Goal: Task Accomplishment & Management: Use online tool/utility

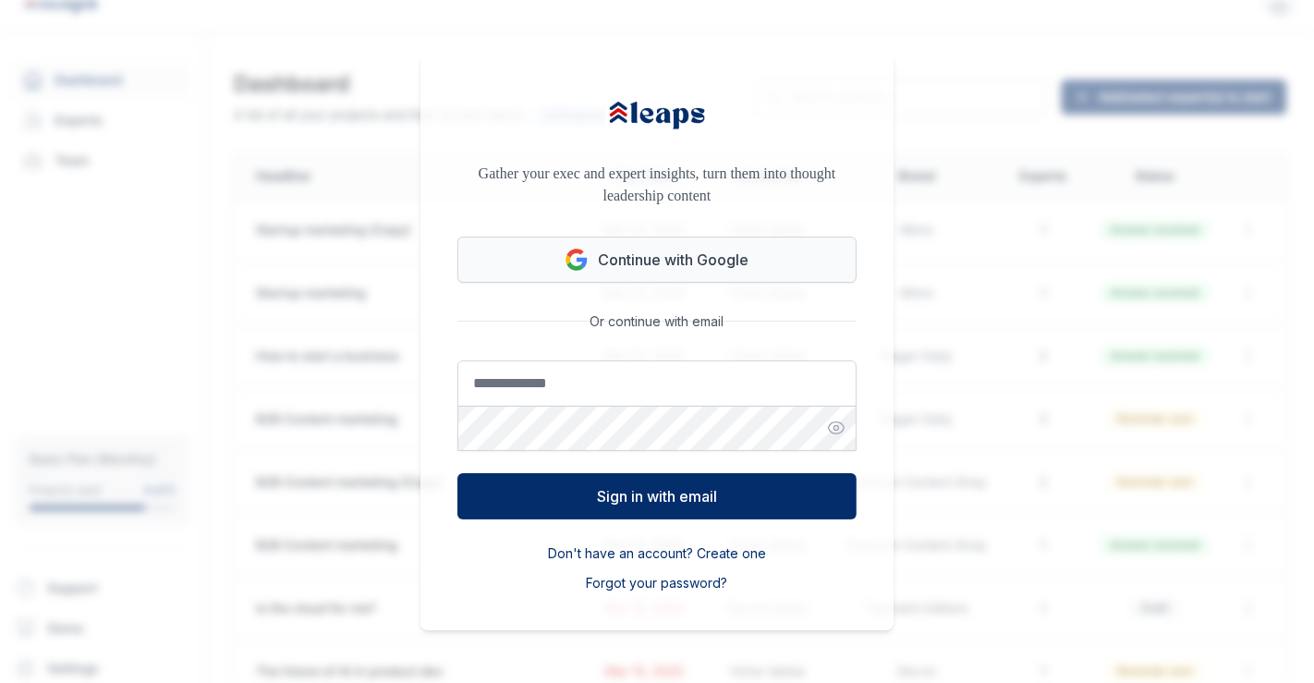
click at [733, 260] on button "Continue with Google" at bounding box center [656, 260] width 399 height 46
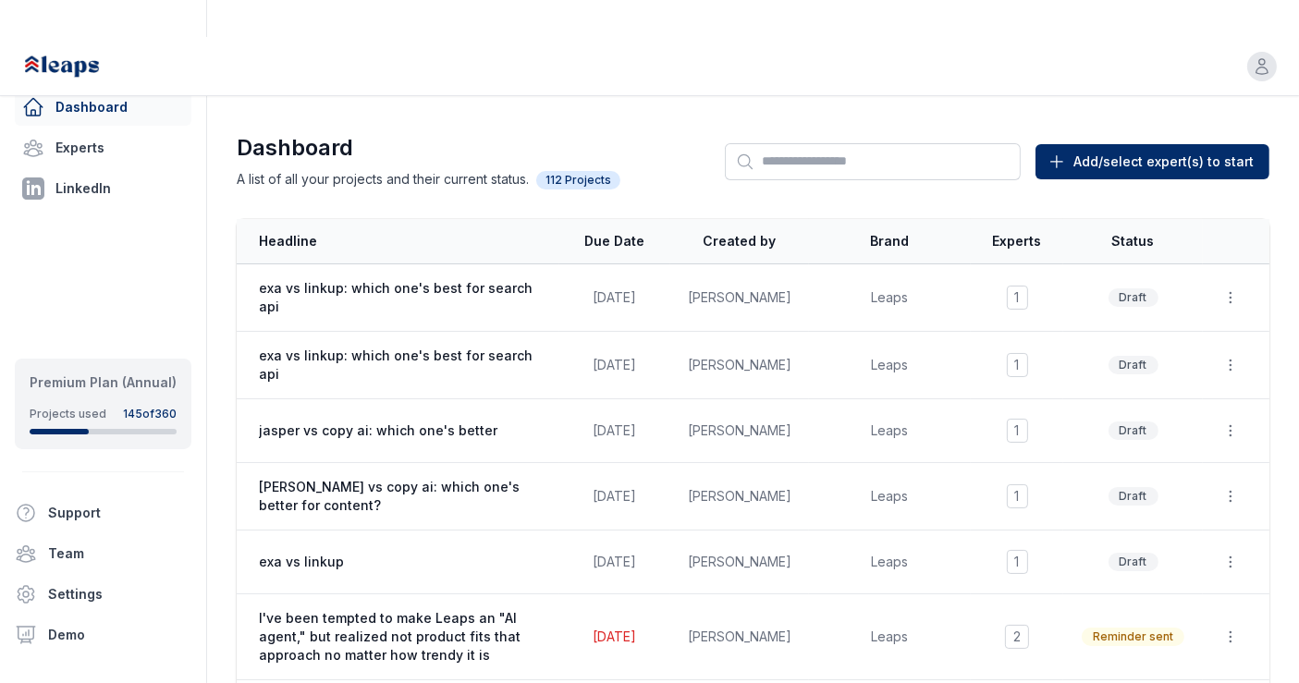
drag, startPoint x: 673, startPoint y: 133, endPoint x: 663, endPoint y: 109, distance: 26.1
click at [663, 133] on h1 "Dashboard" at bounding box center [451, 148] width 429 height 30
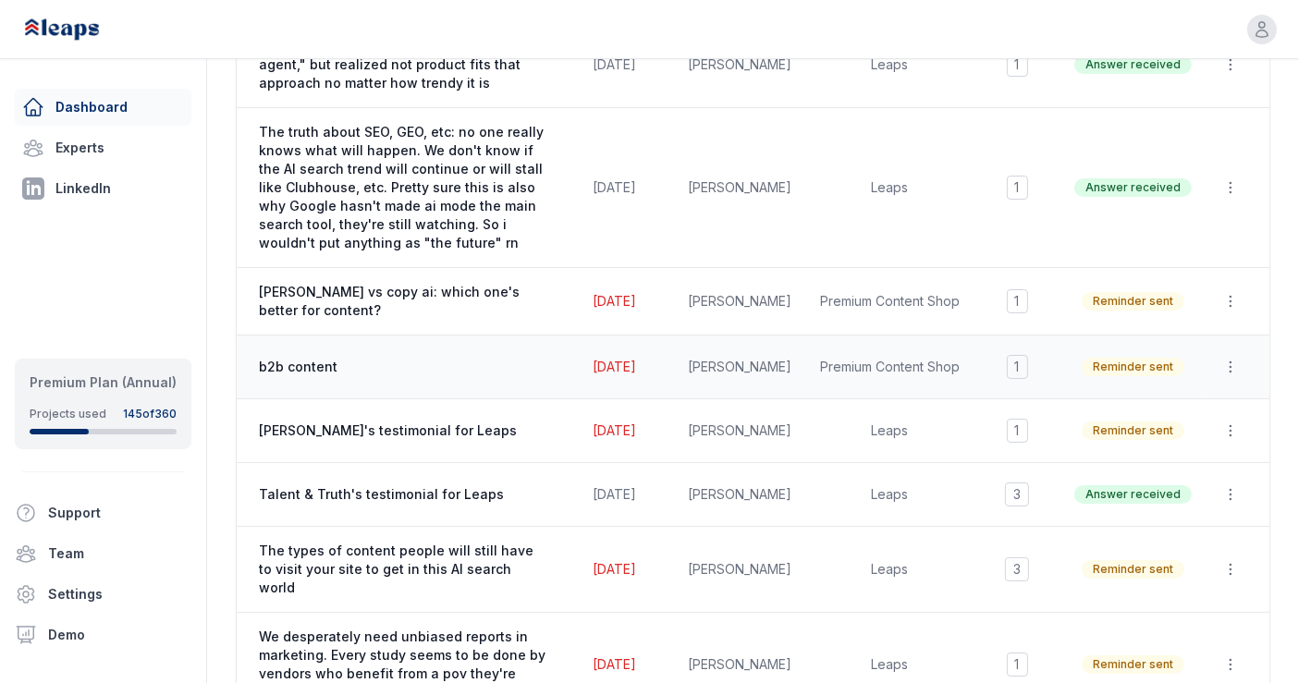
scroll to position [659, 0]
click at [477, 462] on td "Talent & Truth's testimonial for Leaps" at bounding box center [398, 494] width 323 height 64
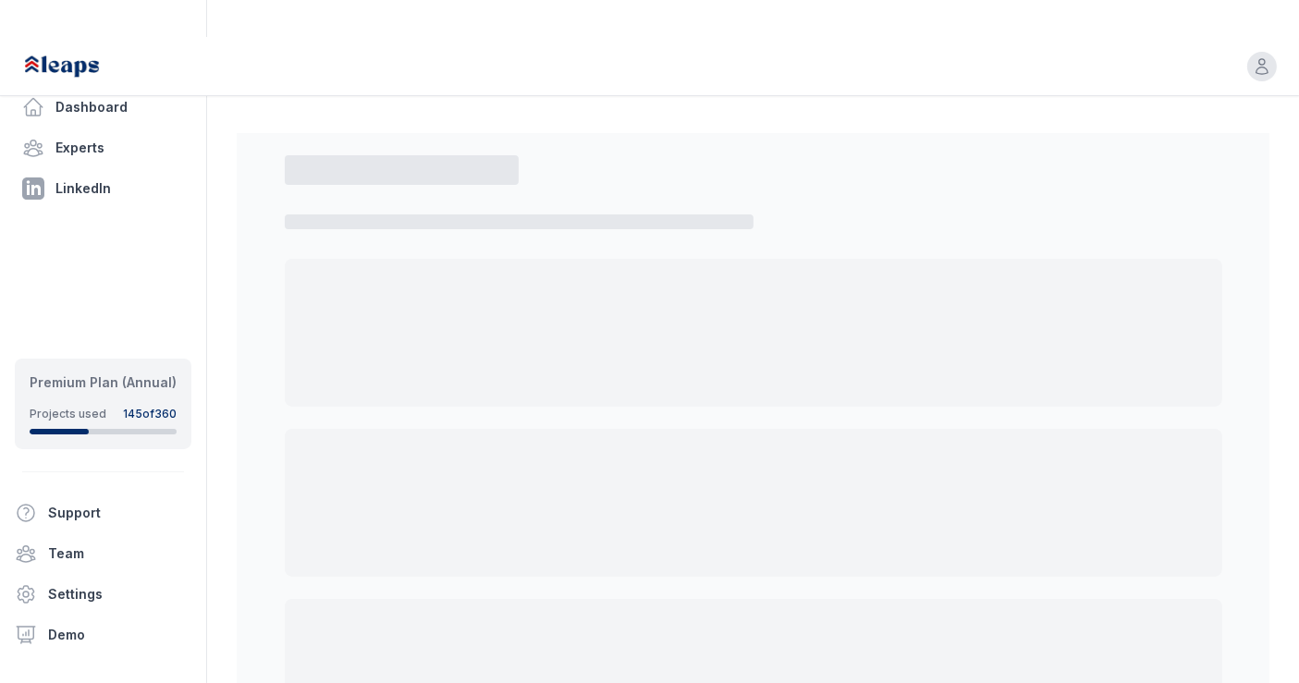
select select "*"
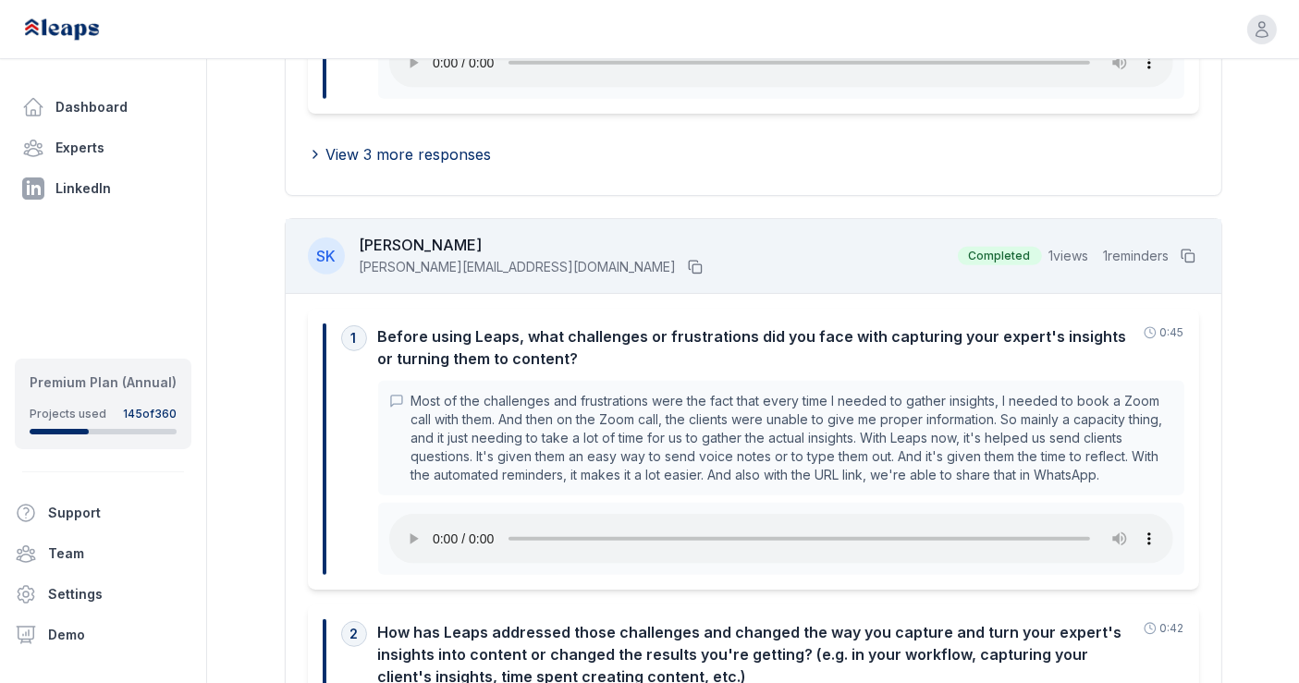
scroll to position [1304, 0]
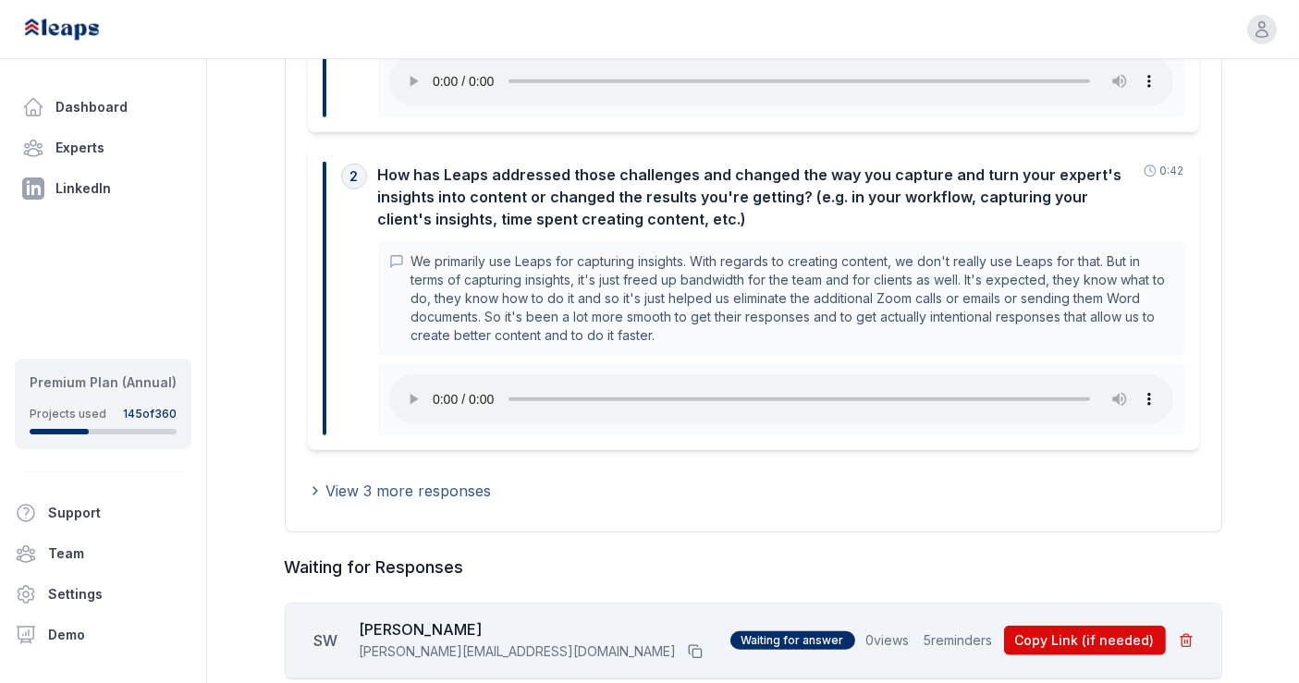
click at [448, 480] on span "View 3 more responses" at bounding box center [408, 491] width 165 height 22
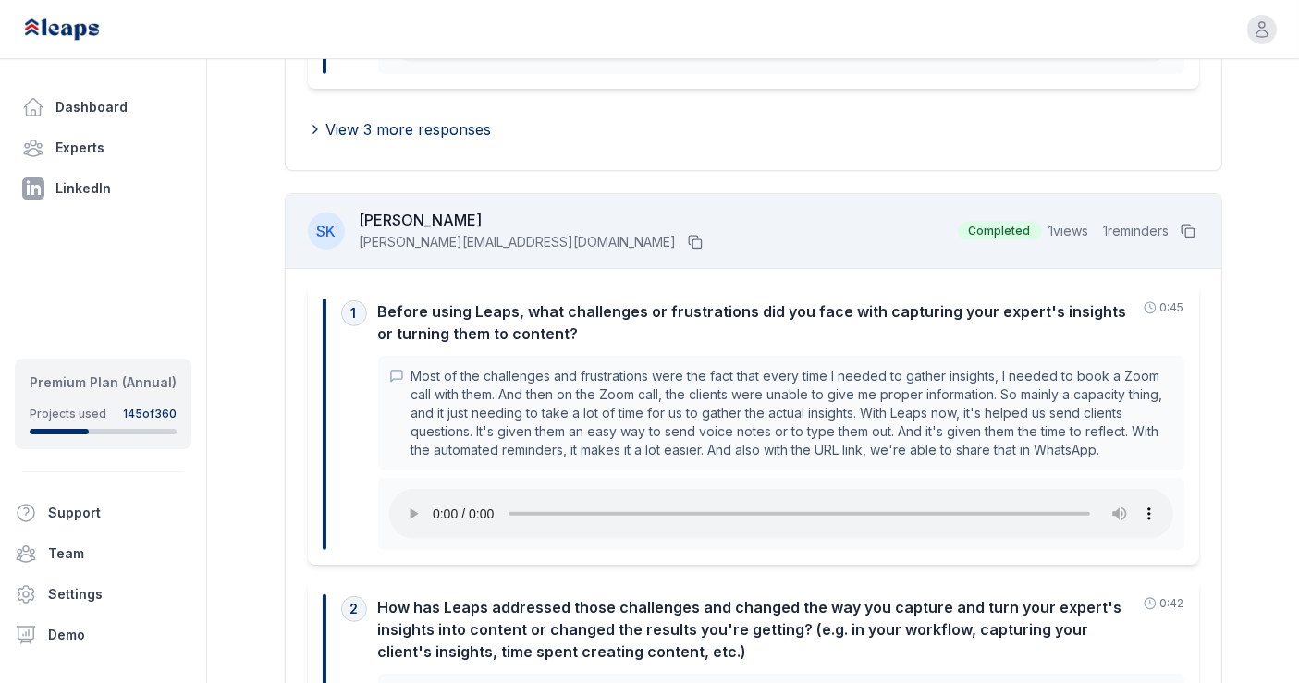
scroll to position [873, 0]
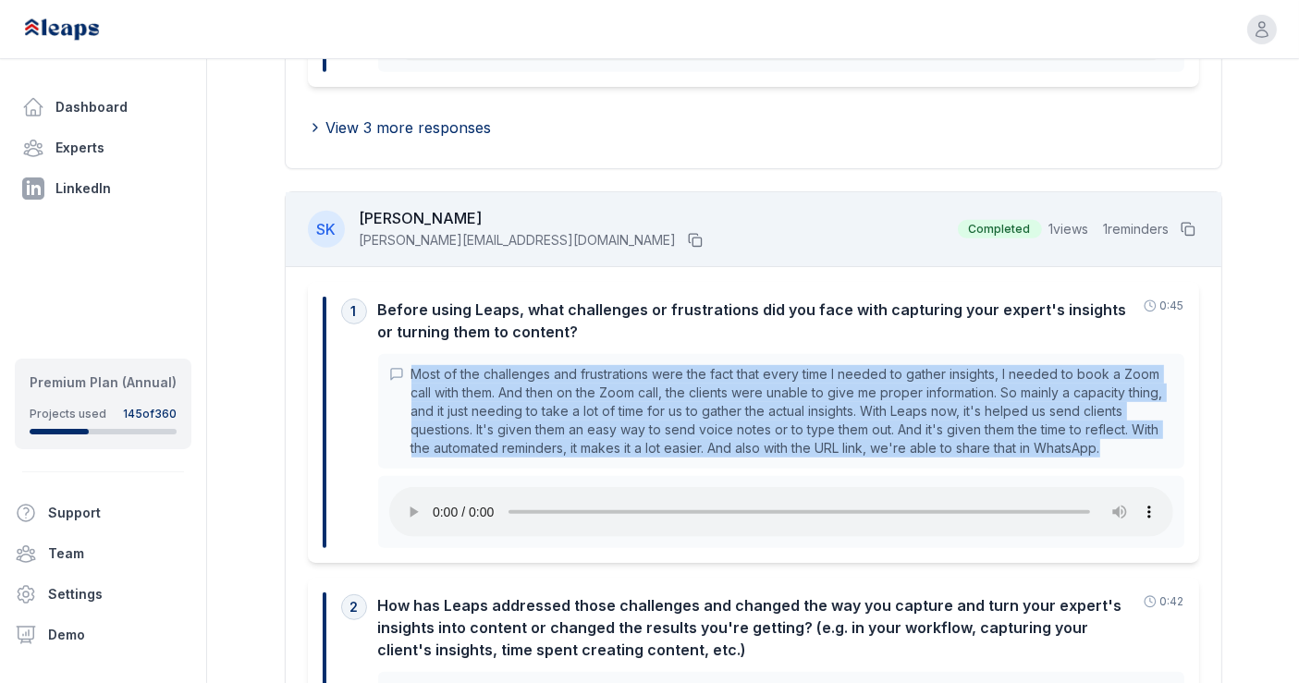
drag, startPoint x: 412, startPoint y: 335, endPoint x: 1225, endPoint y: 409, distance: 815.7
copy p "Most of the challenges and frustrations were the fact that every time I needed …"
click at [1189, 222] on icon at bounding box center [1187, 229] width 15 height 15
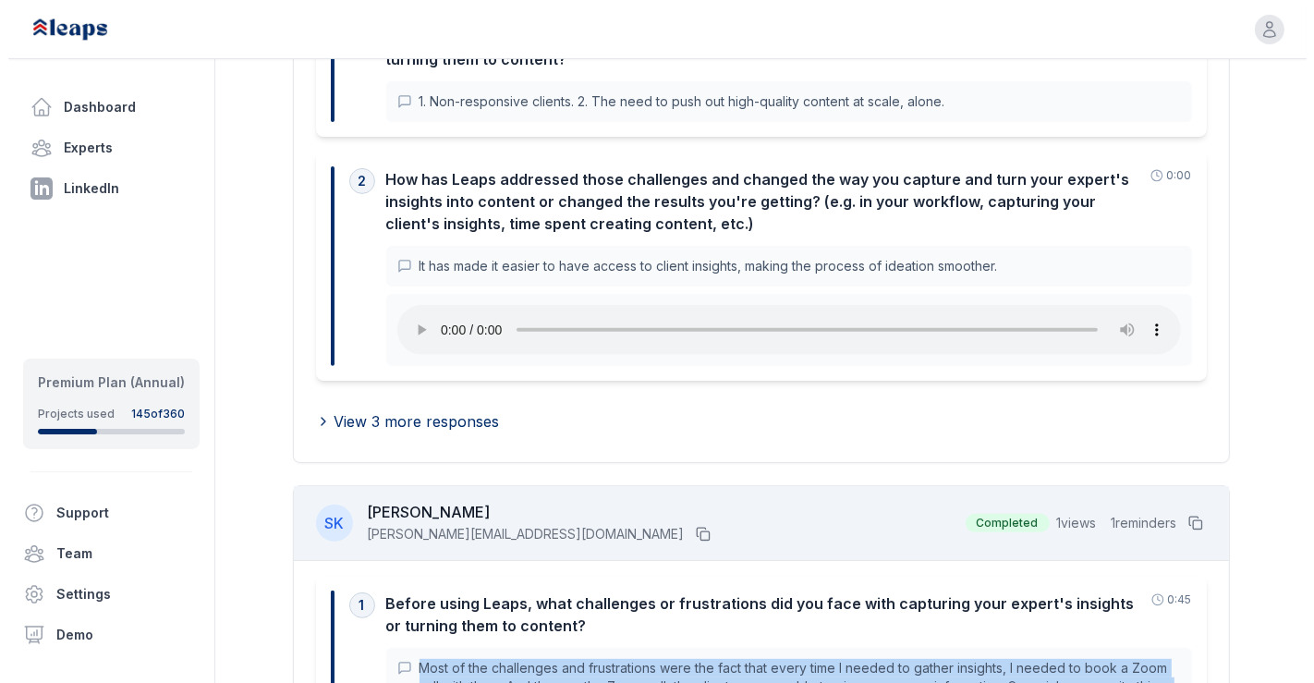
scroll to position [0, 0]
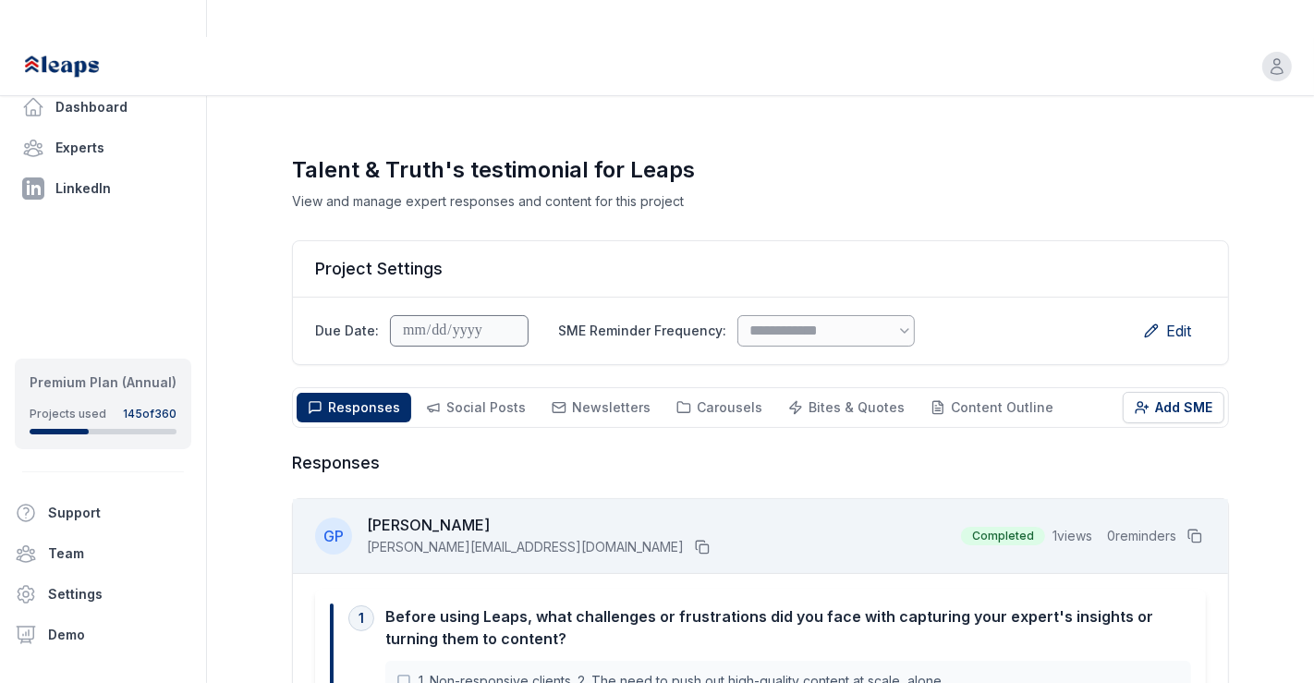
click at [1268, 37] on div "Open user menu" at bounding box center [657, 66] width 1314 height 59
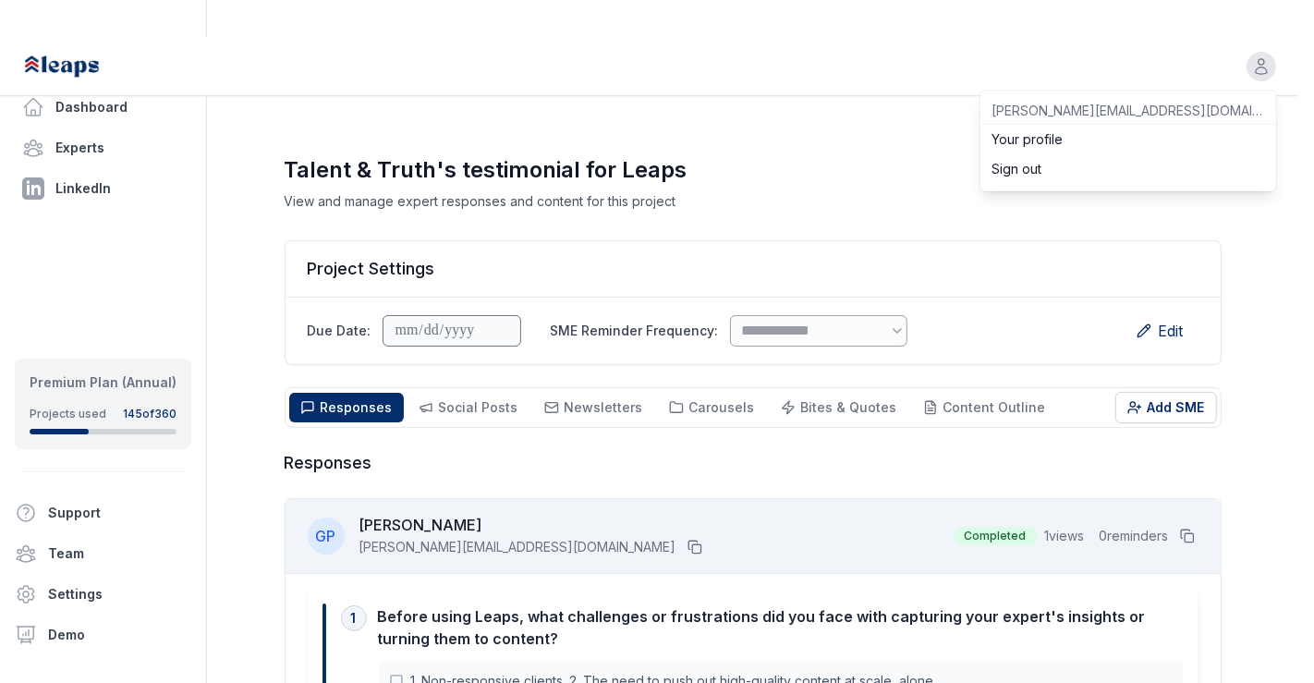
click at [1083, 154] on button "Sign out" at bounding box center [1129, 169] width 296 height 30
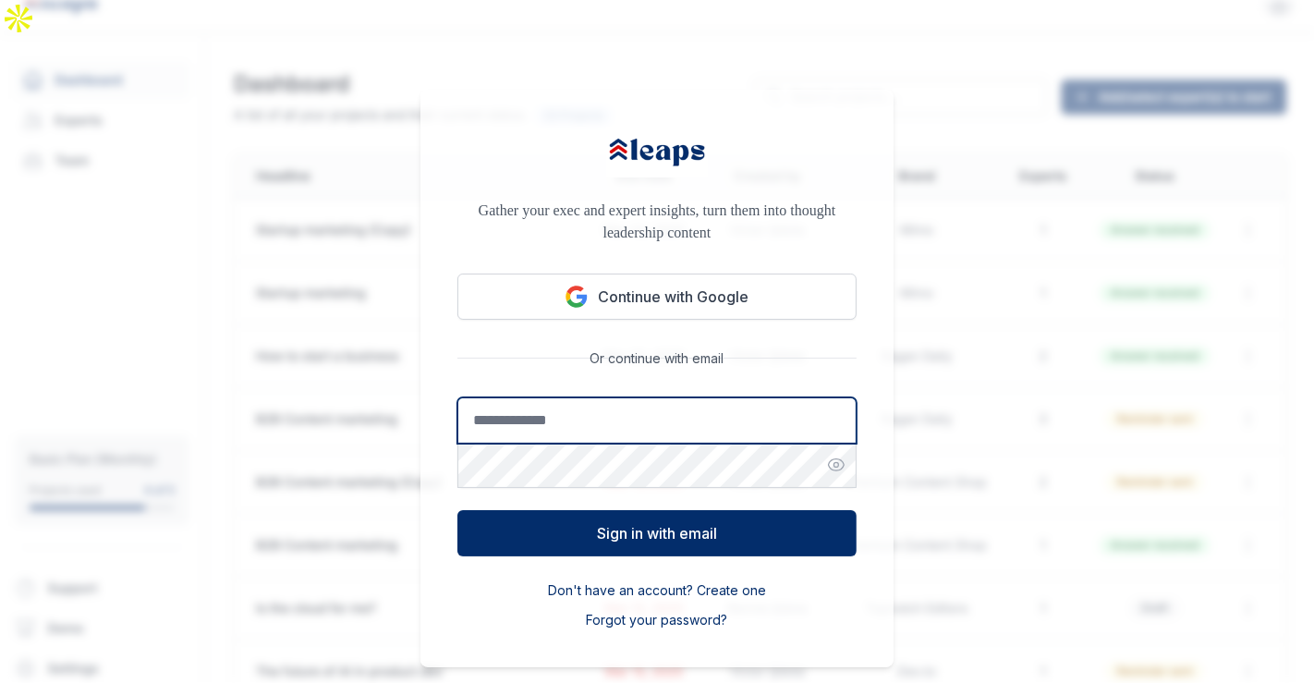
click at [586, 397] on input "Email address" at bounding box center [656, 420] width 399 height 46
type input "**********"
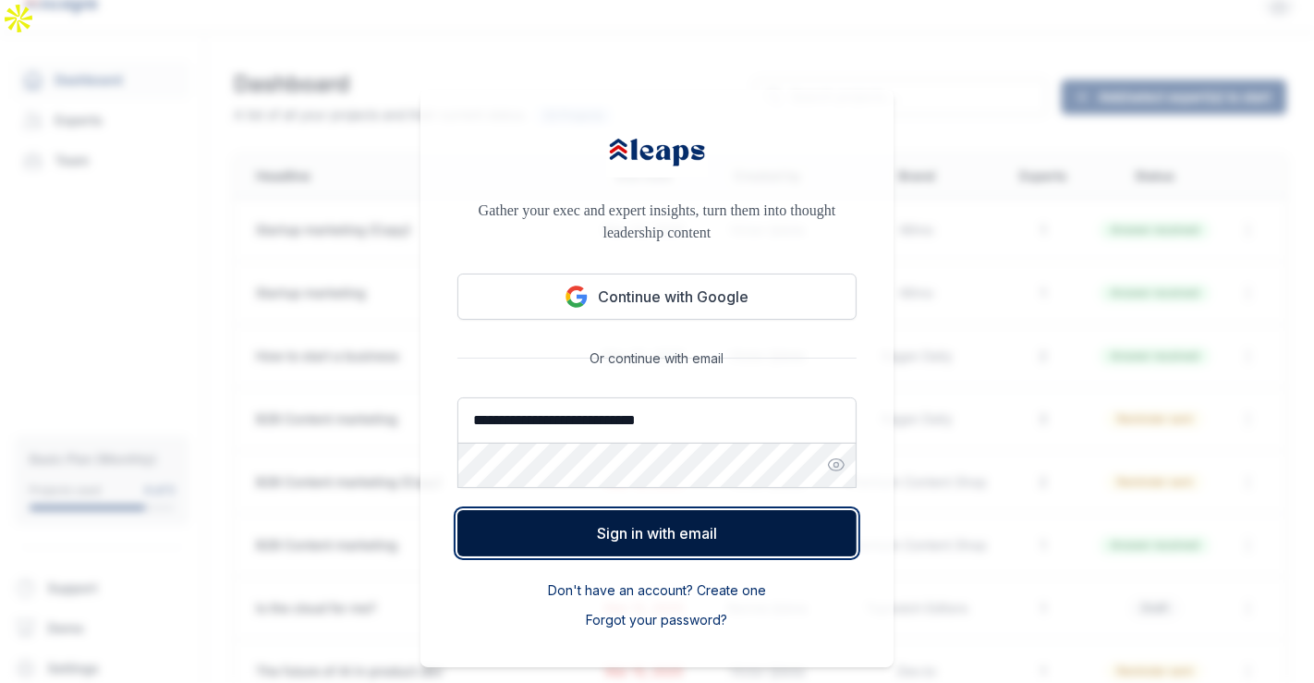
click at [672, 510] on button "Sign in with email" at bounding box center [656, 533] width 399 height 46
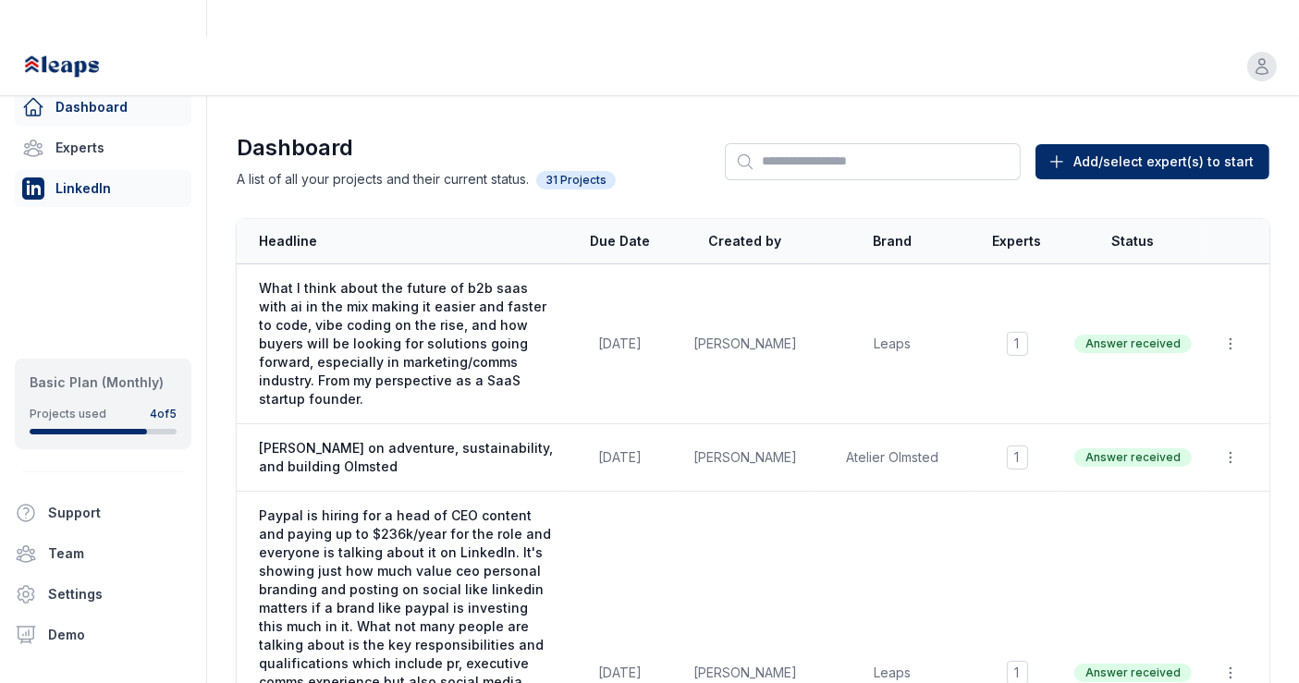
click at [108, 180] on link "LinkedIn" at bounding box center [103, 188] width 177 height 37
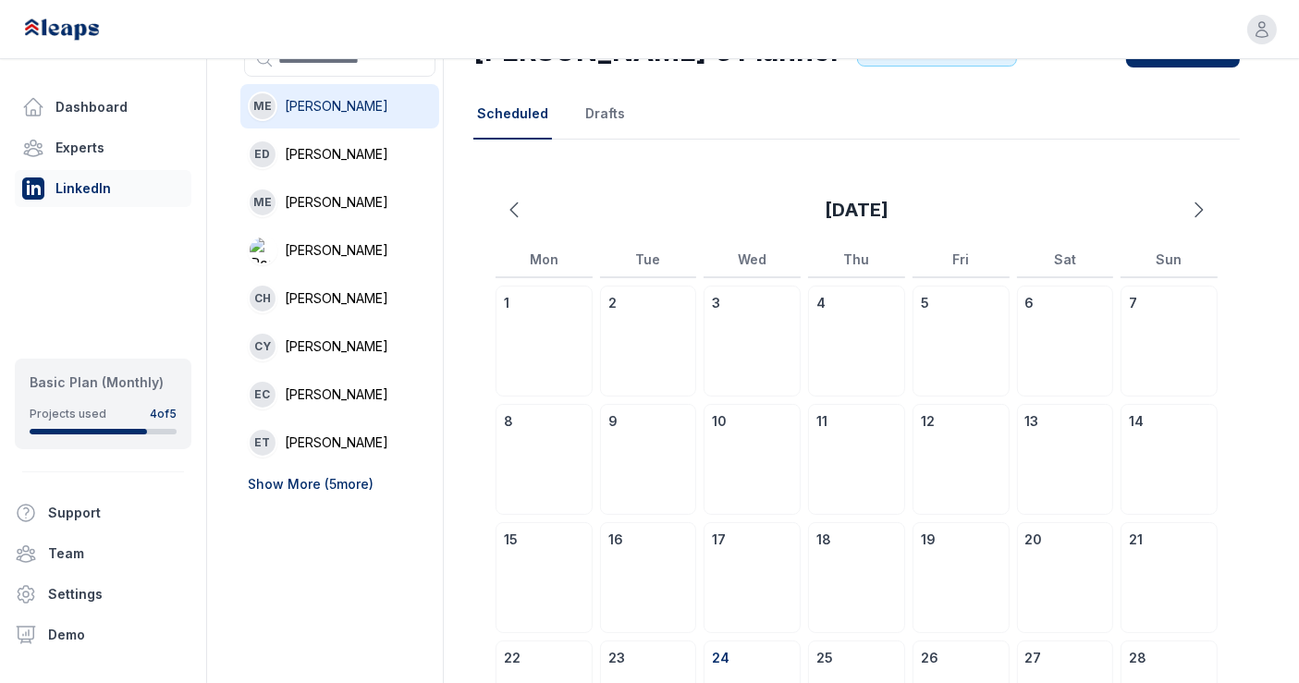
scroll to position [129, 0]
click at [352, 240] on span "[PERSON_NAME]" at bounding box center [337, 249] width 104 height 18
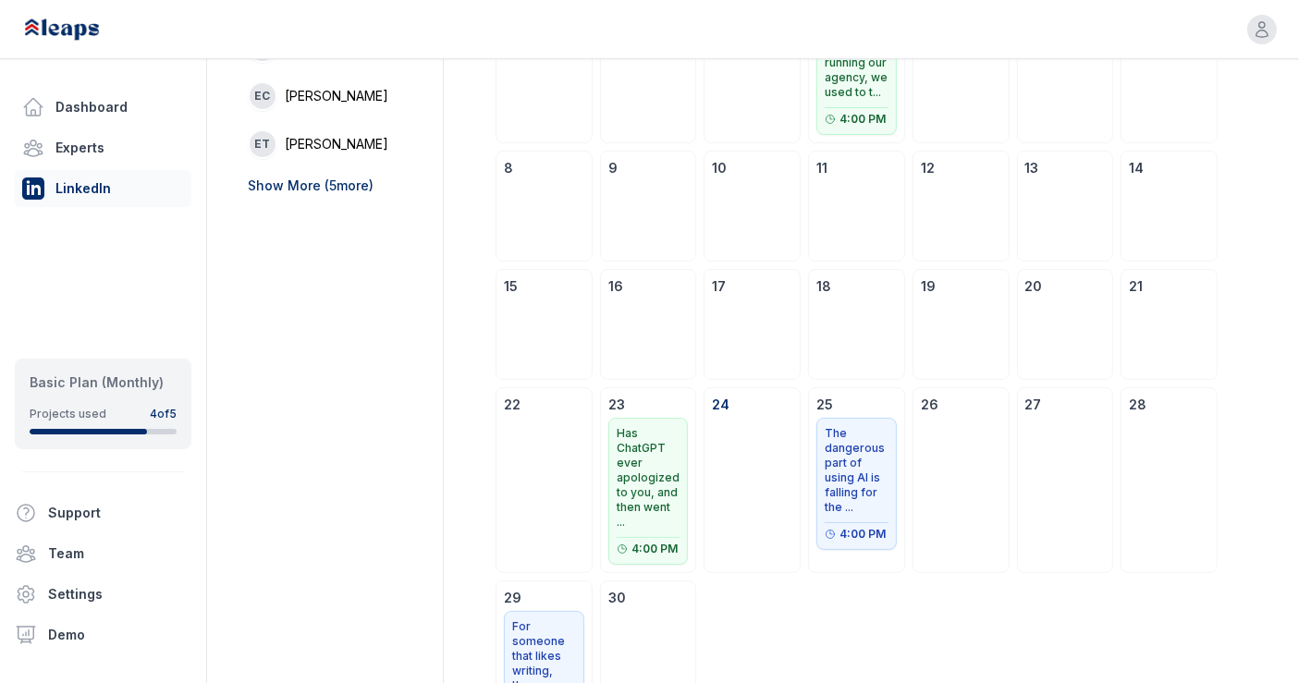
scroll to position [428, 0]
click at [860, 437] on p "The dangerous part of using AI is falling for the ..." at bounding box center [856, 469] width 64 height 89
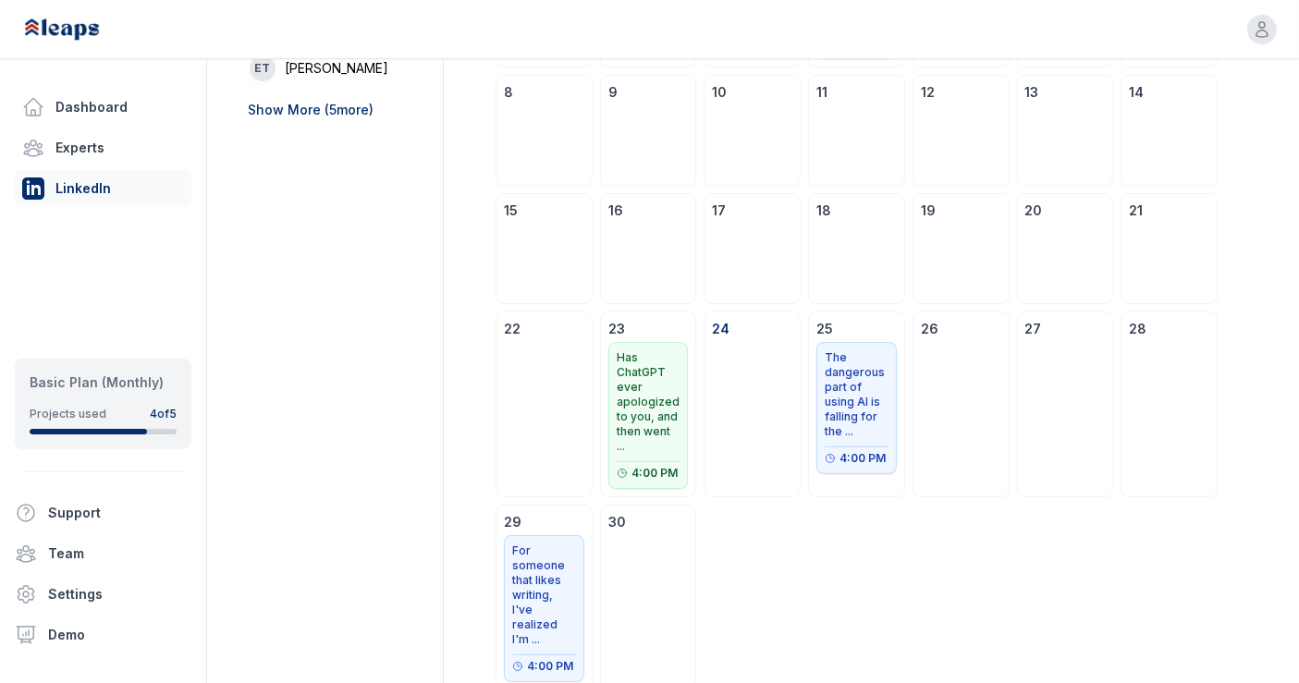
scroll to position [512, 0]
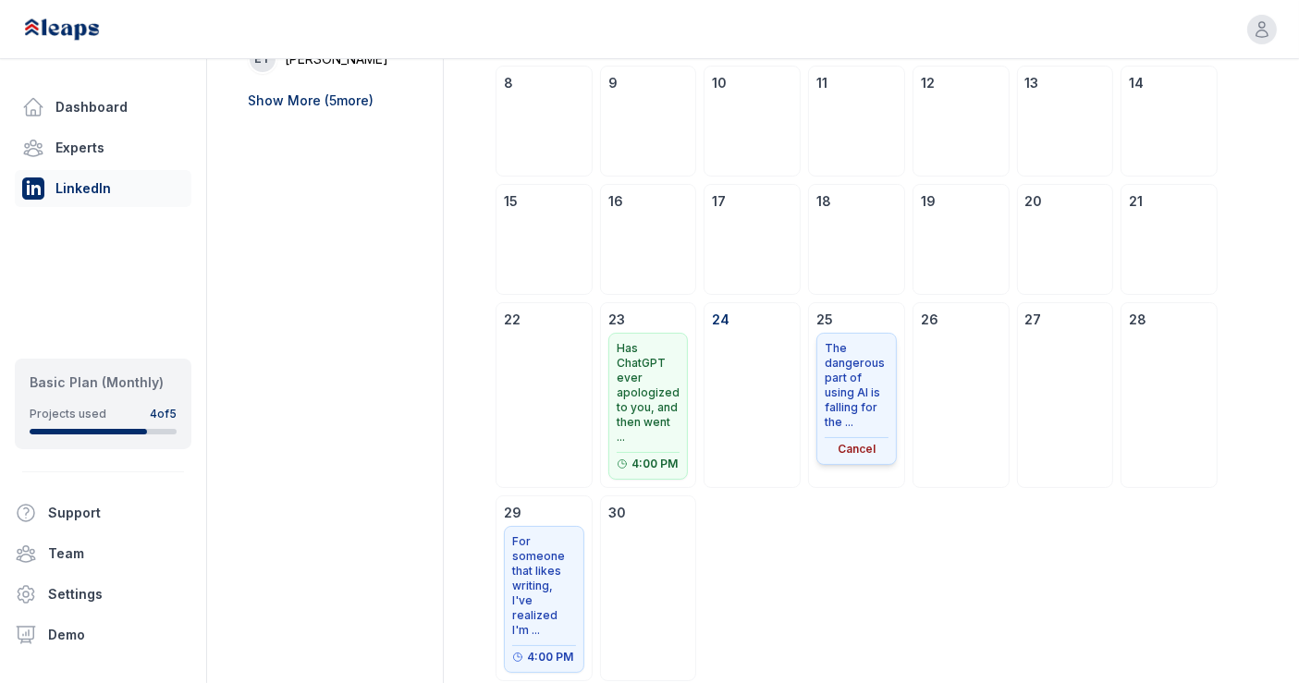
click at [866, 442] on button "Cancel" at bounding box center [856, 449] width 64 height 15
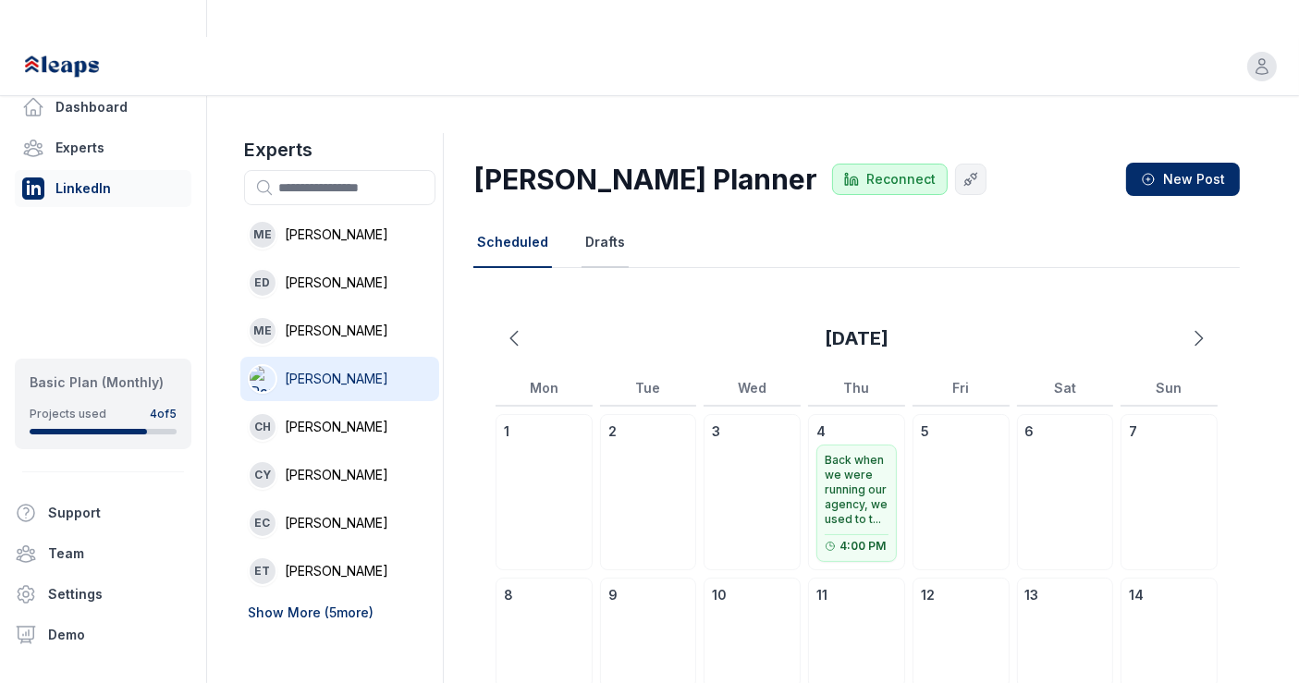
click at [585, 218] on button "Drafts" at bounding box center [604, 243] width 47 height 50
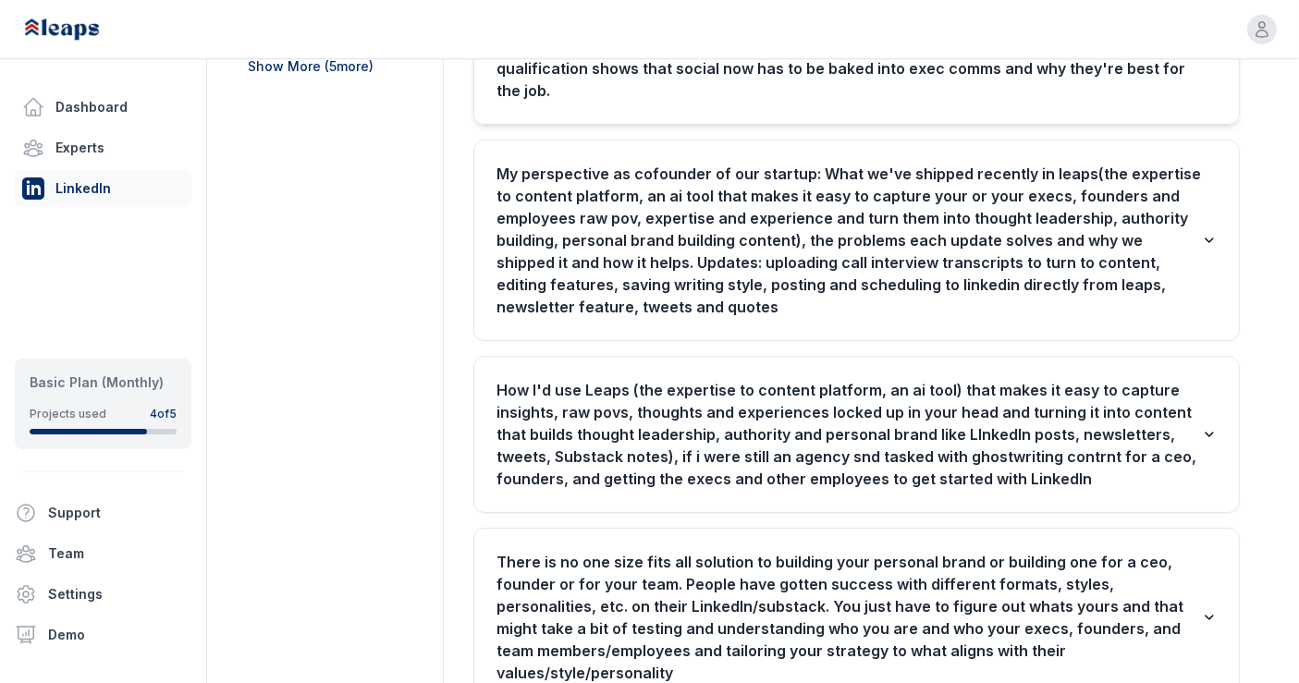
scroll to position [550, 0]
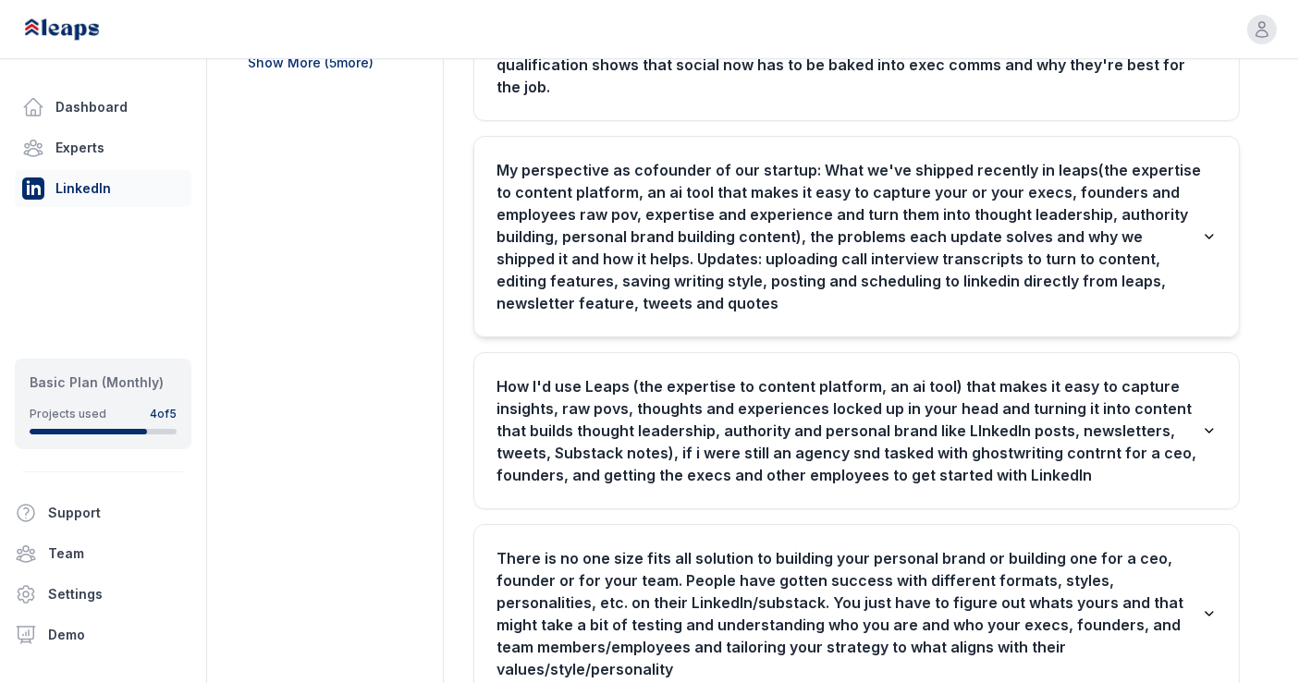
click at [839, 209] on h3 "My perspective as cofounder of our startup: What we've shipped recently in leap…" at bounding box center [848, 236] width 705 height 155
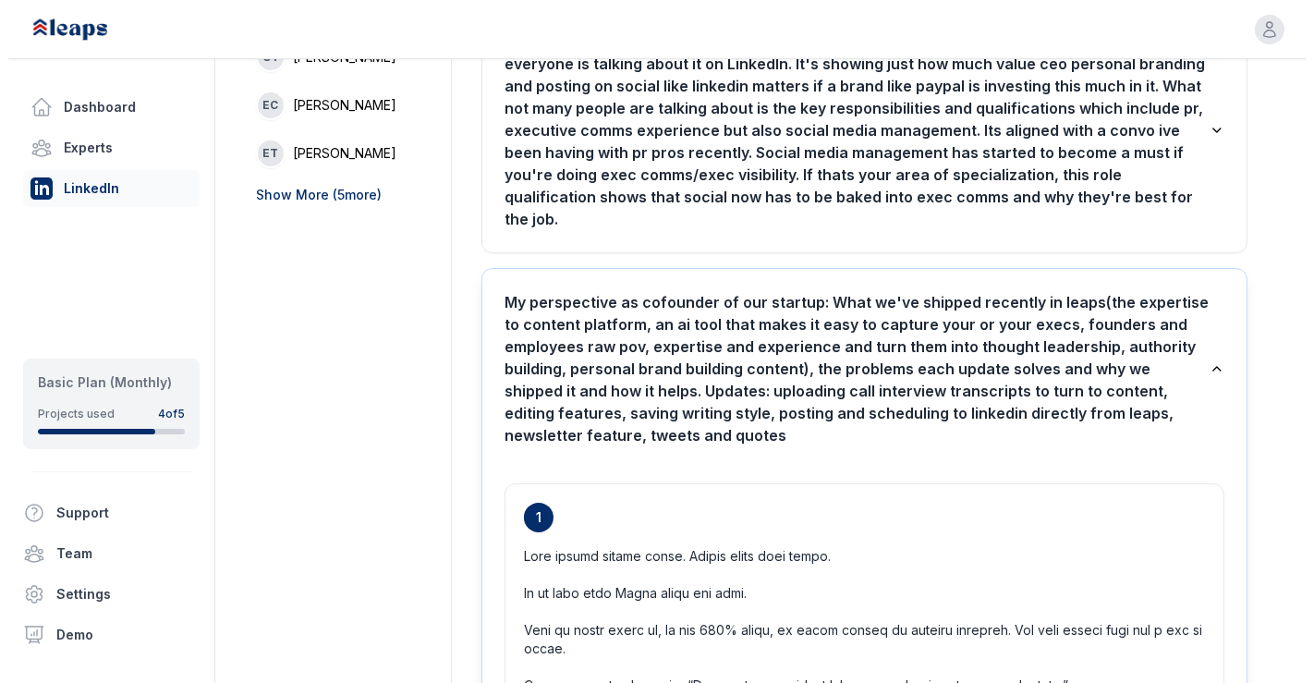
scroll to position [0, 0]
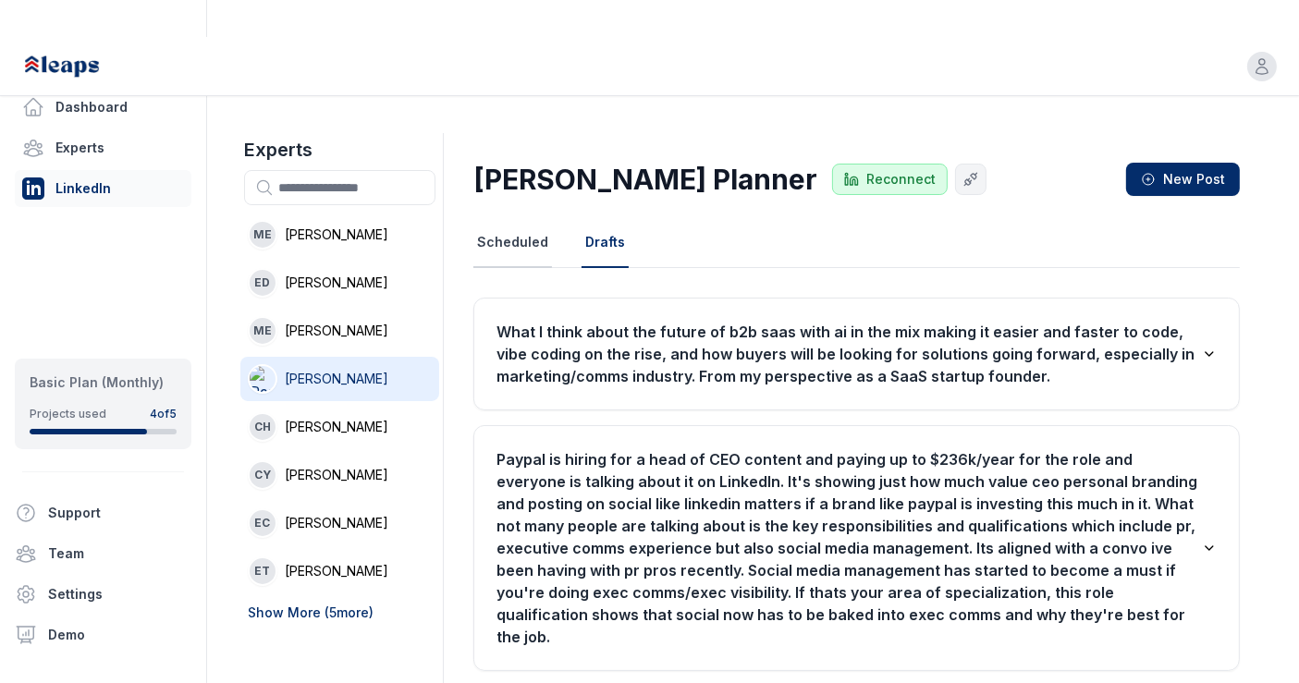
click at [512, 218] on button "Scheduled" at bounding box center [512, 243] width 79 height 50
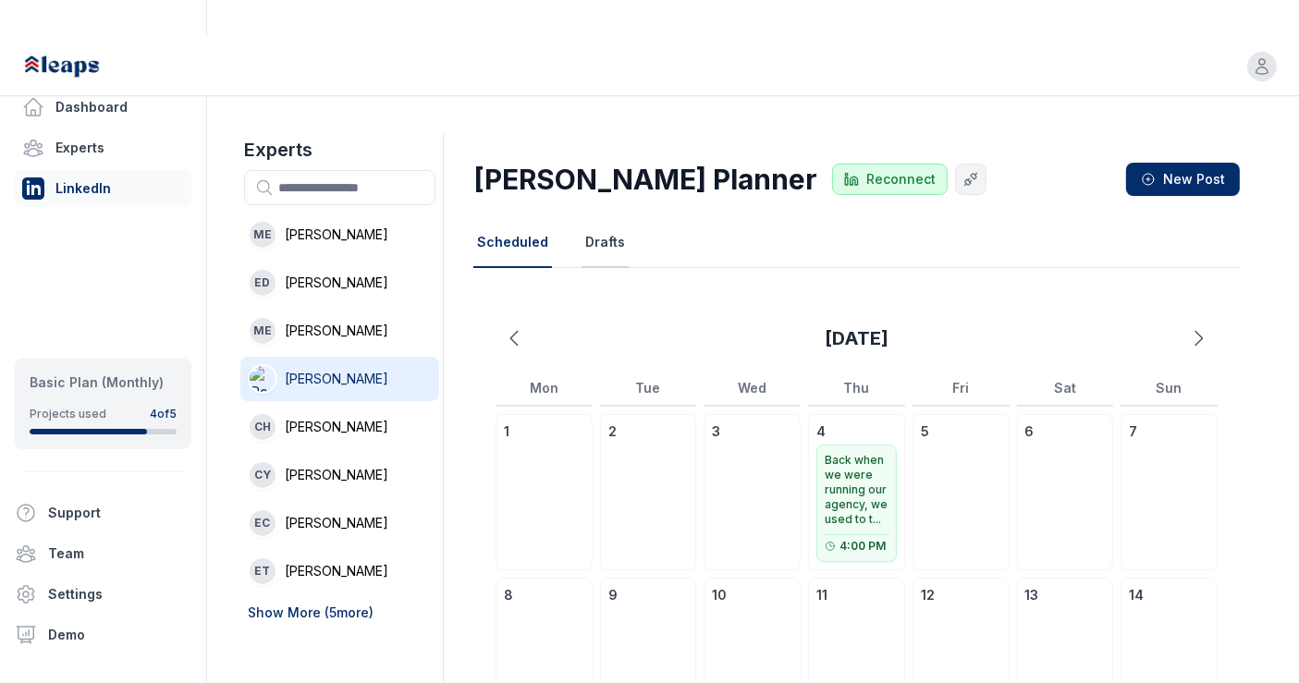
click at [593, 218] on button "Drafts" at bounding box center [604, 243] width 47 height 50
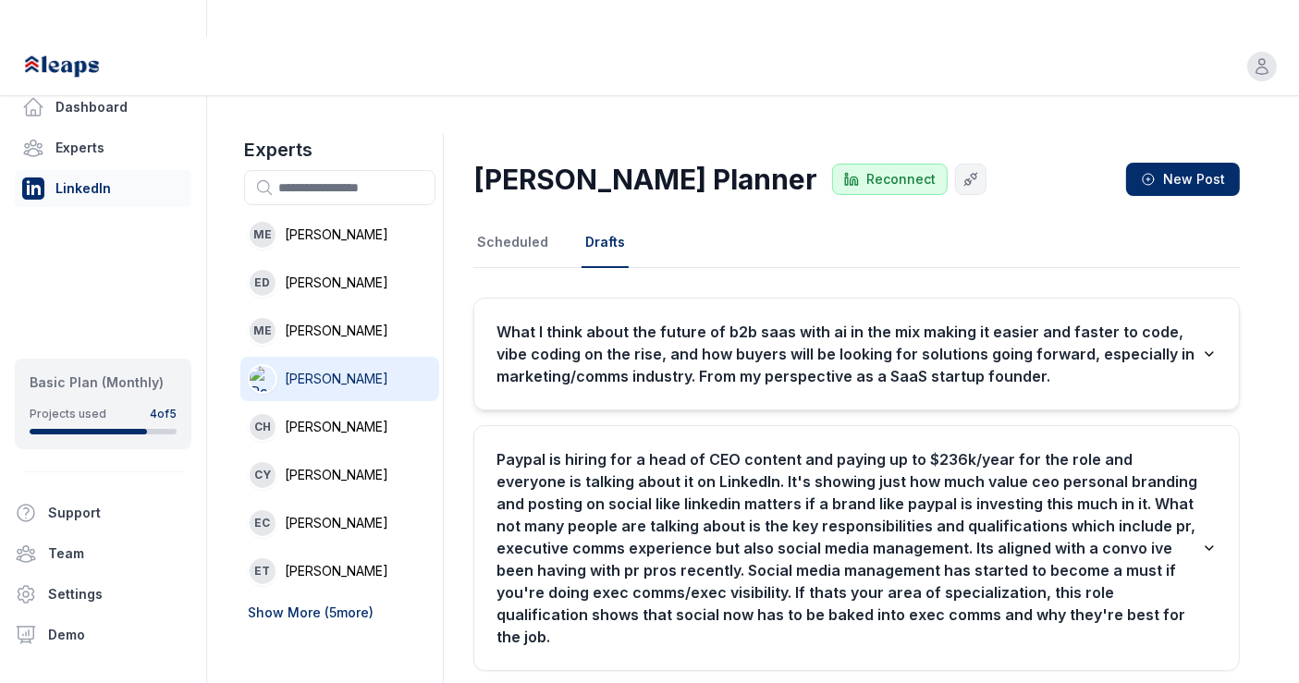
click at [697, 321] on h3 "What I think about the future of b2b saas with ai in the mix making it easier a…" at bounding box center [848, 354] width 705 height 67
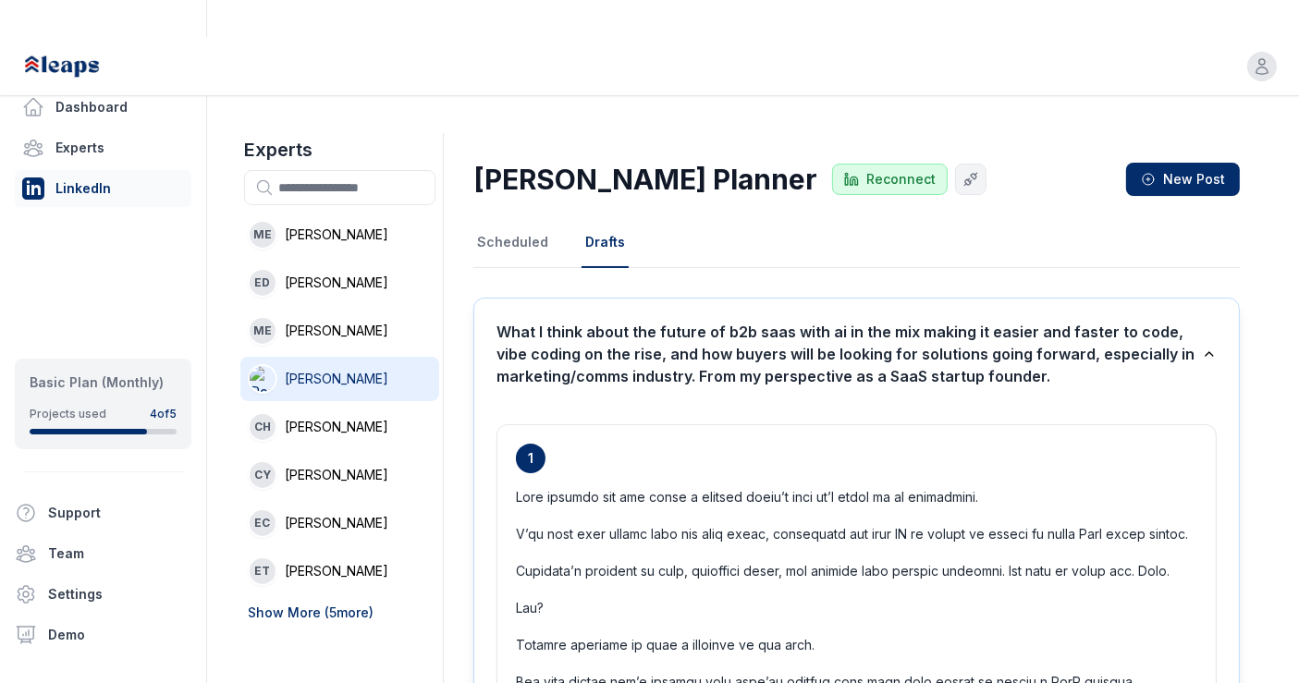
click at [603, 218] on button "Drafts" at bounding box center [604, 243] width 47 height 50
click at [102, 95] on link "Dashboard" at bounding box center [103, 107] width 177 height 37
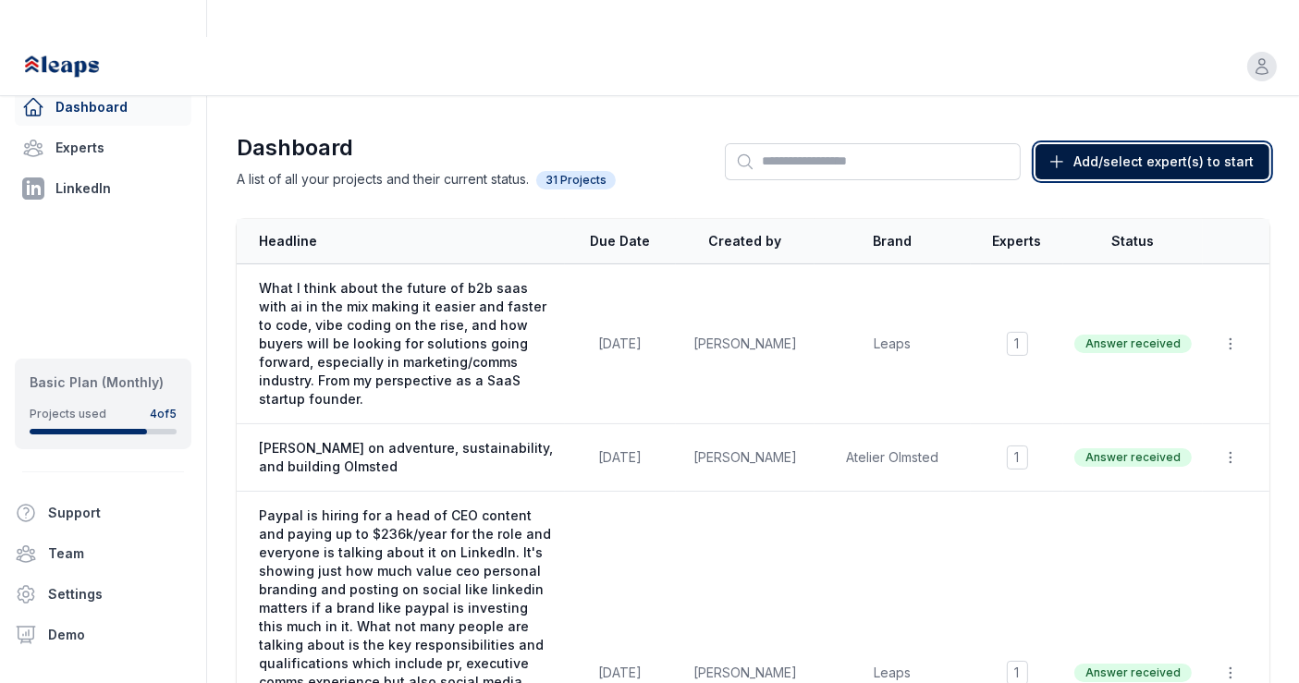
click at [1098, 152] on span "Add/select expert(s) to start" at bounding box center [1163, 161] width 180 height 18
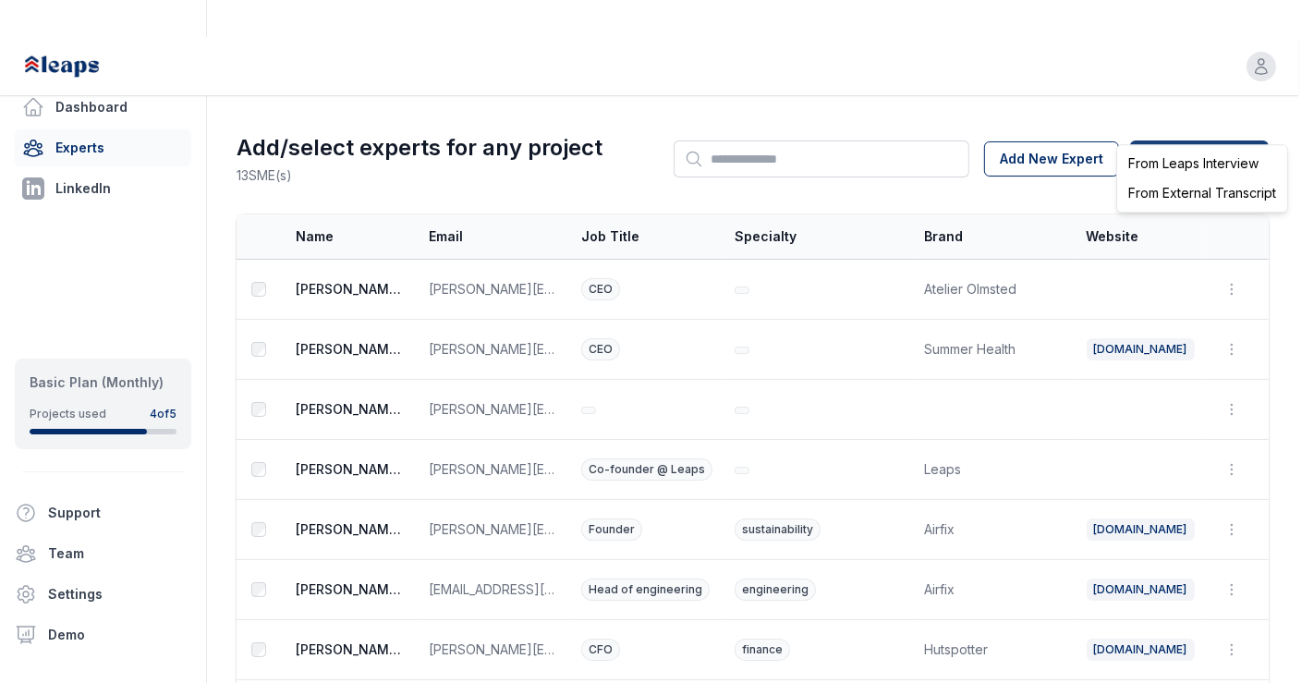
click at [1160, 126] on html "Open user menu Dashboard Experts LinkedIn Basic Plan (Monthly) Projects used 4 …" at bounding box center [657, 341] width 1314 height 683
click at [1171, 161] on div "From Leaps Interview" at bounding box center [1202, 164] width 163 height 30
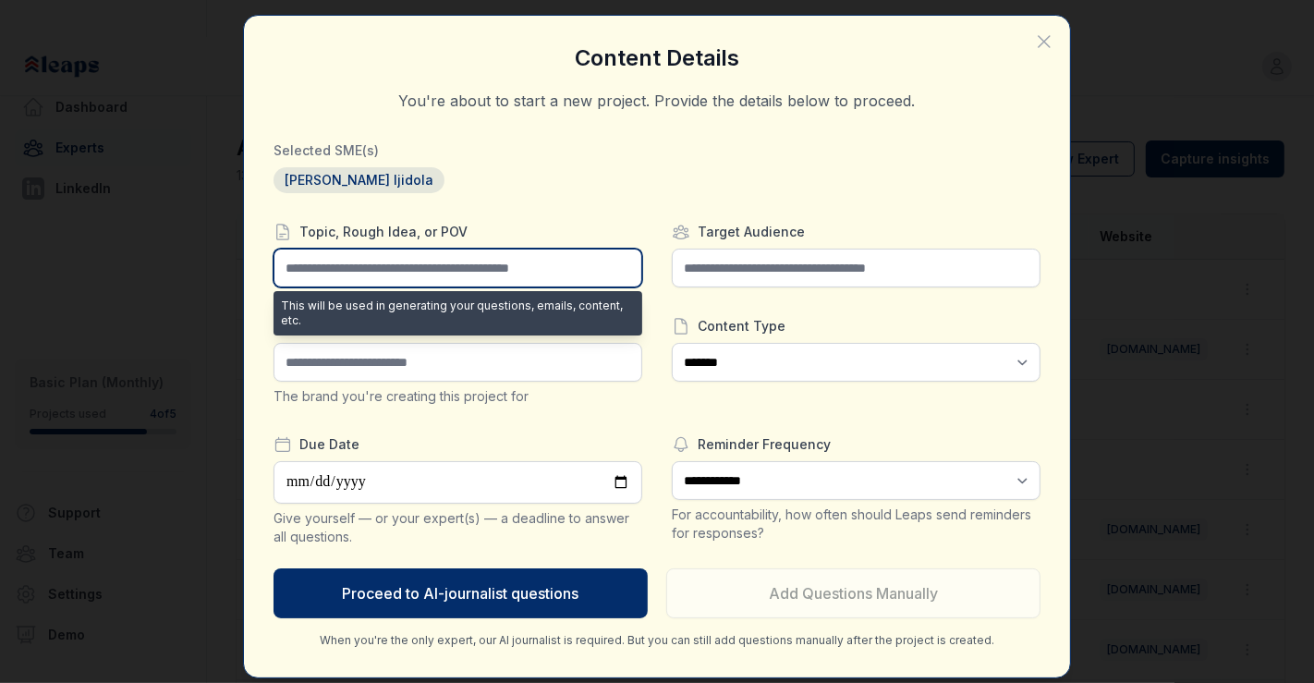
click at [428, 257] on input "text" at bounding box center [458, 268] width 369 height 39
